Goal: Task Accomplishment & Management: Manage account settings

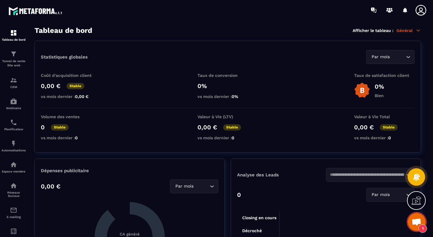
scroll to position [97, 0]
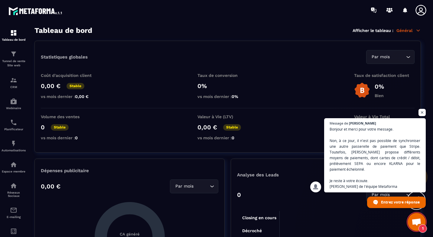
click at [11, 170] on div "Espace membre" at bounding box center [14, 167] width 24 height 12
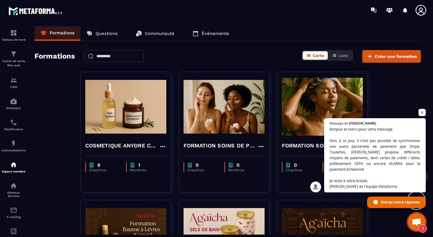
click at [422, 124] on div "Formations Questions Communauté Événements Formations Carte Liste Créer une for…" at bounding box center [227, 130] width 398 height 209
click at [423, 116] on span "Ouvrir le chat" at bounding box center [421, 112] width 7 height 7
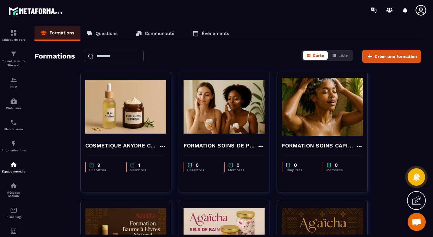
click at [418, 11] on icon at bounding box center [420, 10] width 12 height 12
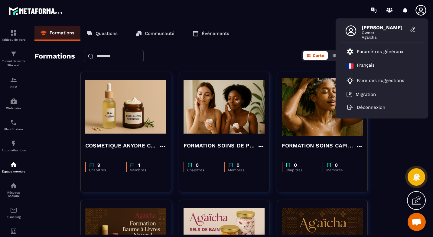
click at [378, 49] on p "Paramètres généraux" at bounding box center [379, 51] width 47 height 5
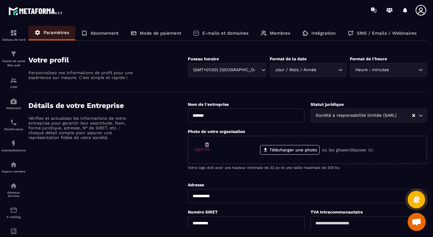
click at [308, 30] on div "Intégration" at bounding box center [318, 33] width 45 height 14
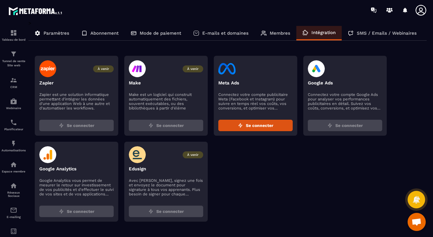
click at [54, 32] on p "Paramètres" at bounding box center [56, 33] width 26 height 5
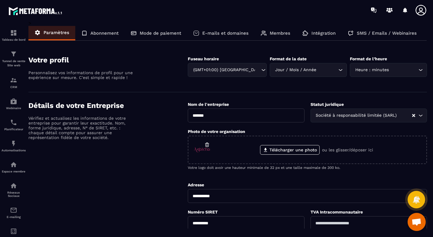
click at [361, 34] on p "SMS / Emails / Webinaires" at bounding box center [386, 33] width 60 height 5
